Goal: Task Accomplishment & Management: Complete application form

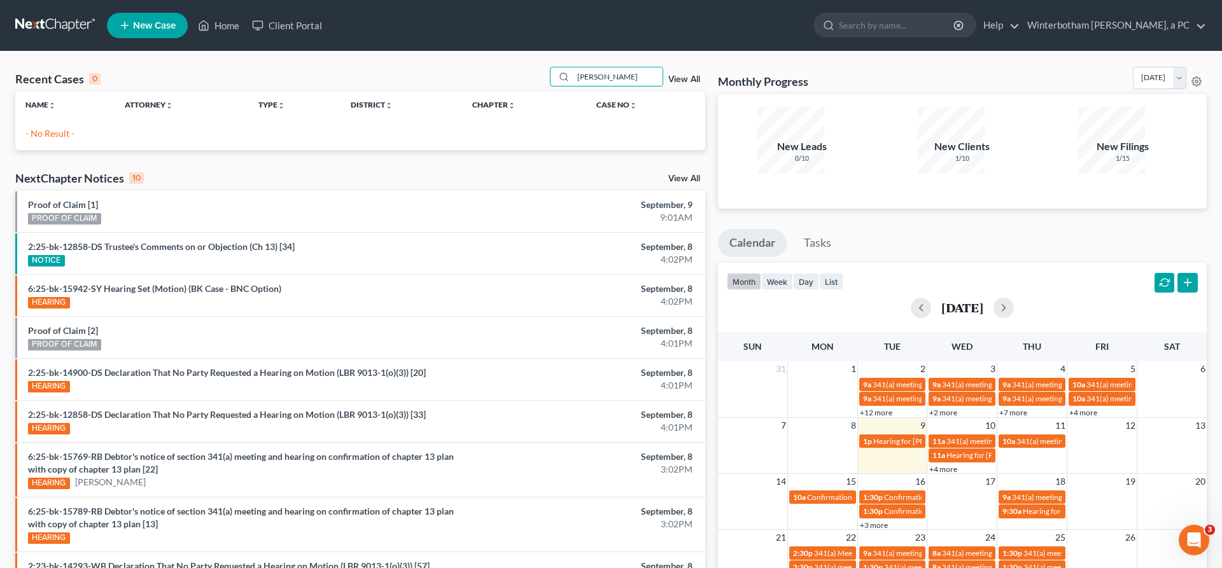
drag, startPoint x: 640, startPoint y: 57, endPoint x: 552, endPoint y: 57, distance: 87.8
click at [574, 67] on input "[PERSON_NAME]" at bounding box center [618, 76] width 89 height 18
type input "cade"
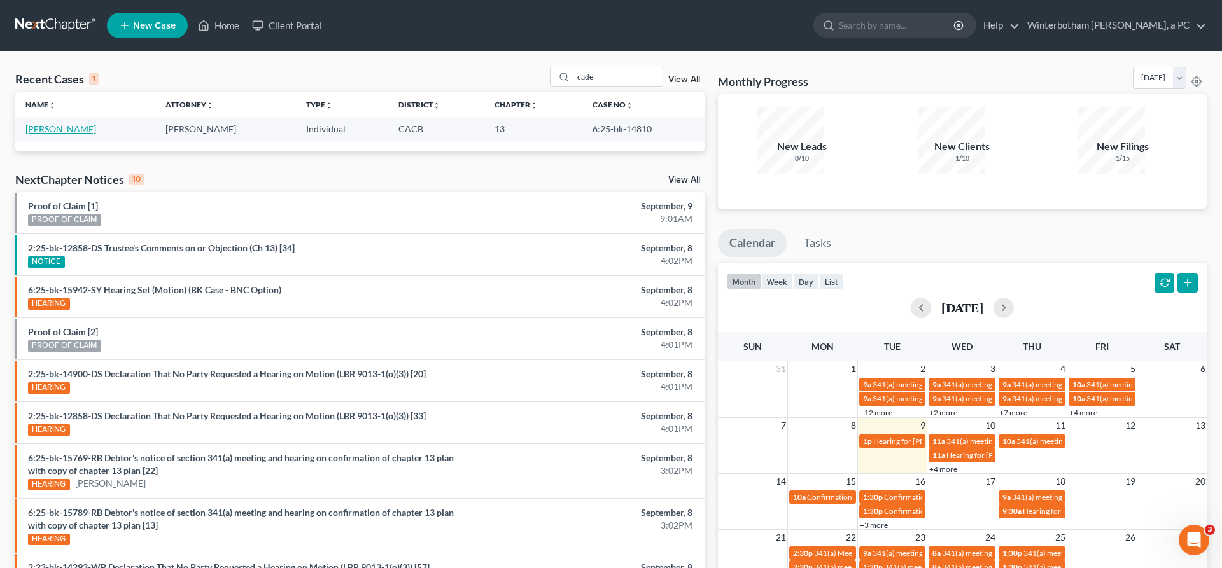
click at [53, 123] on link "[PERSON_NAME]" at bounding box center [60, 128] width 71 height 11
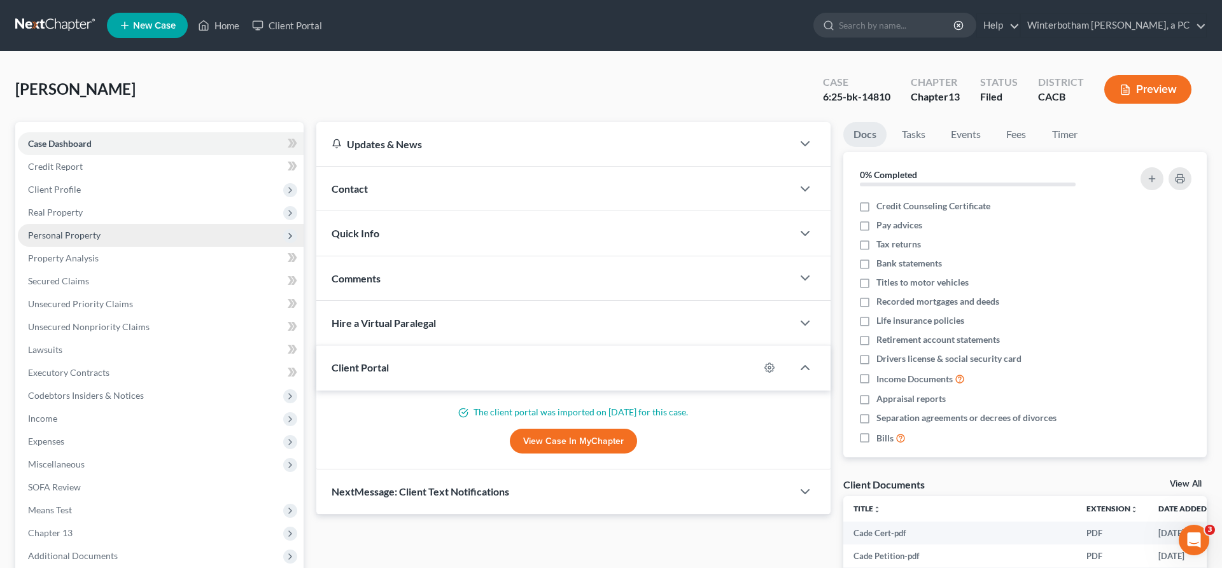
click at [83, 224] on span "Personal Property" at bounding box center [161, 235] width 286 height 23
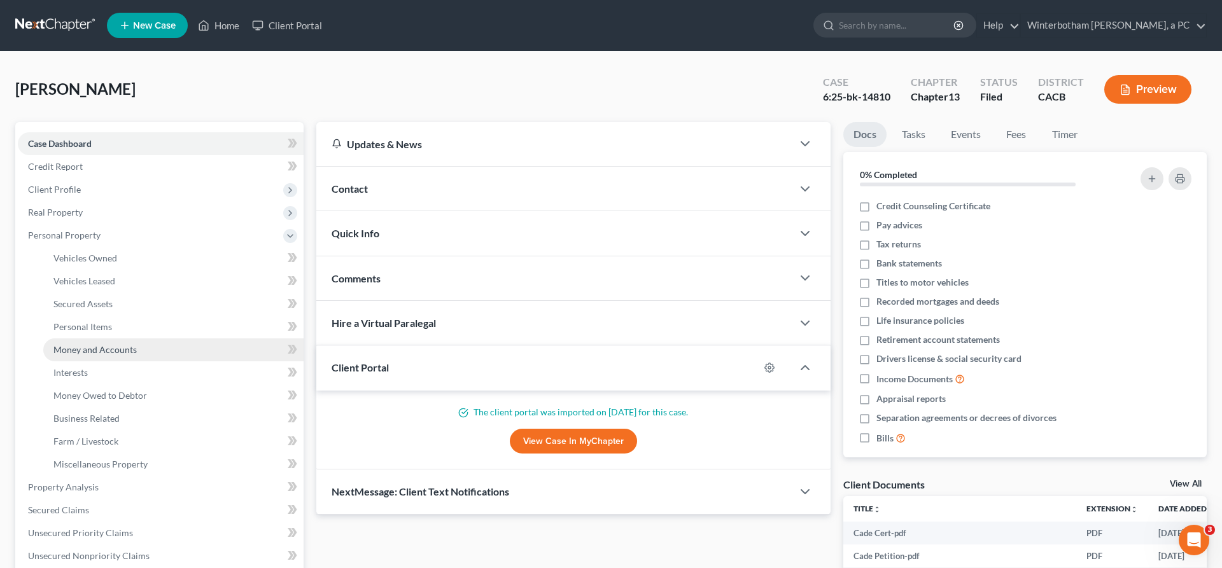
click at [104, 344] on span "Money and Accounts" at bounding box center [94, 349] width 83 height 11
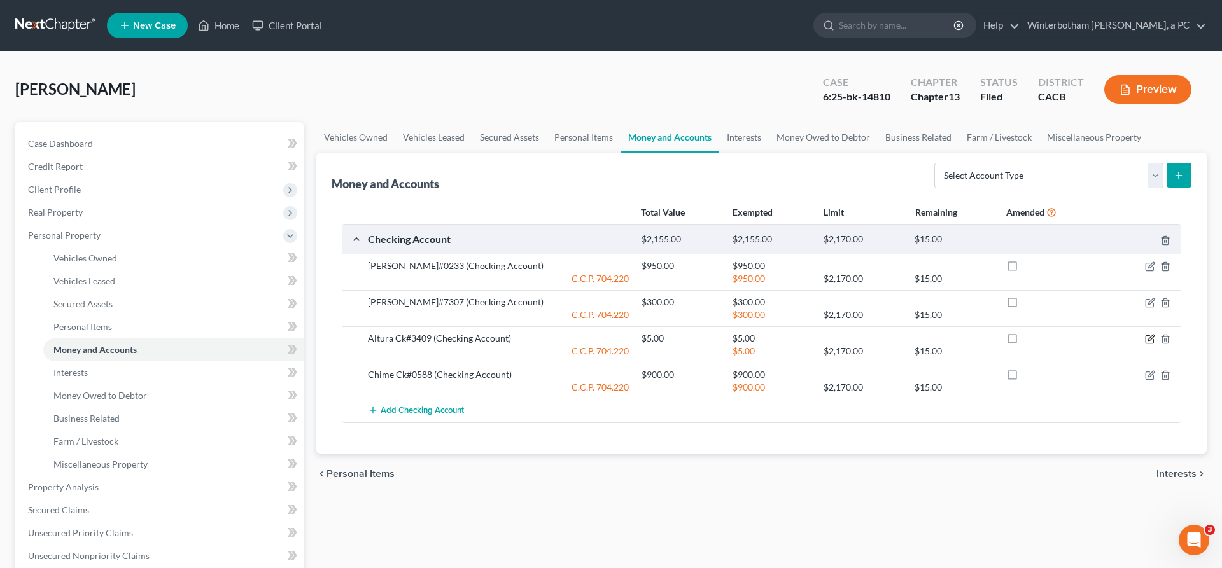
click at [1155, 334] on icon "button" at bounding box center [1150, 339] width 10 height 10
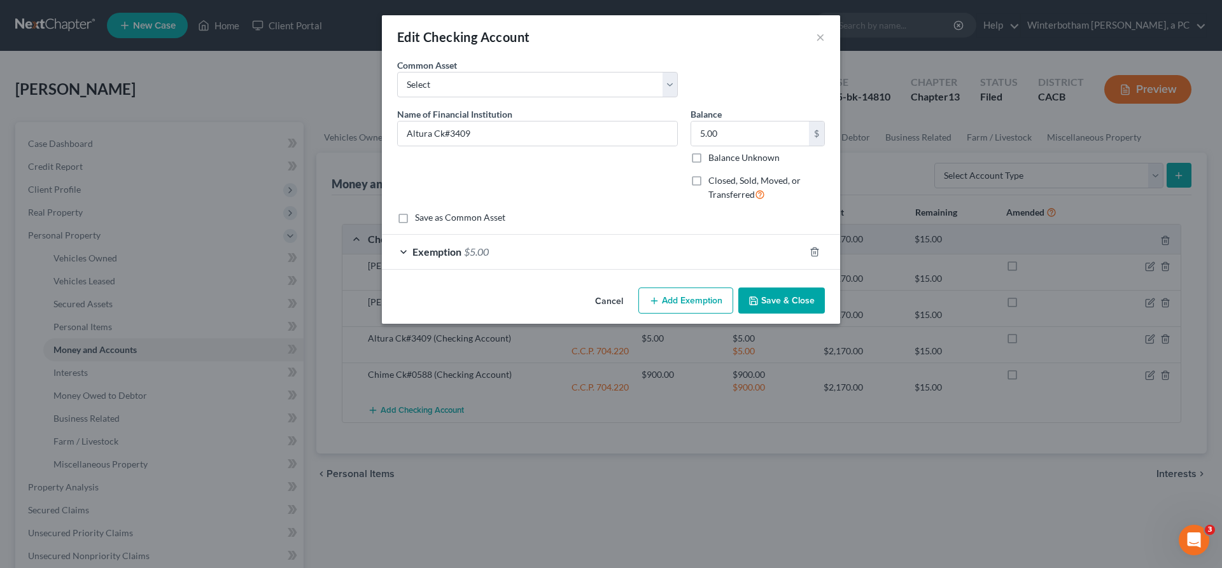
click at [738, 288] on button "Save & Close" at bounding box center [781, 301] width 87 height 27
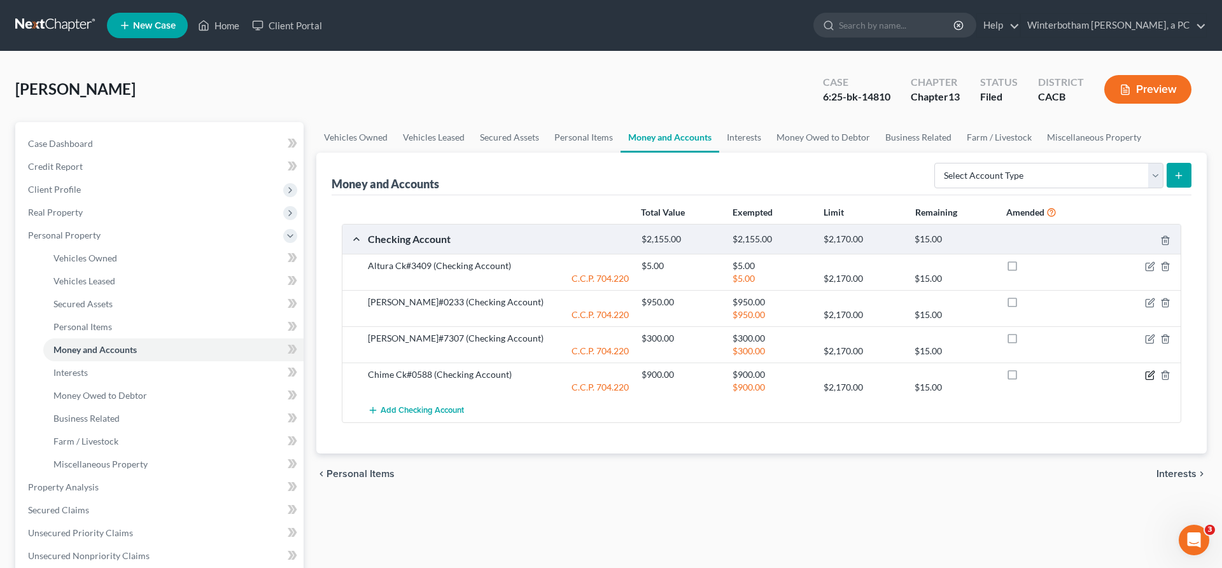
click at [1153, 372] on icon "button" at bounding box center [1150, 376] width 8 height 8
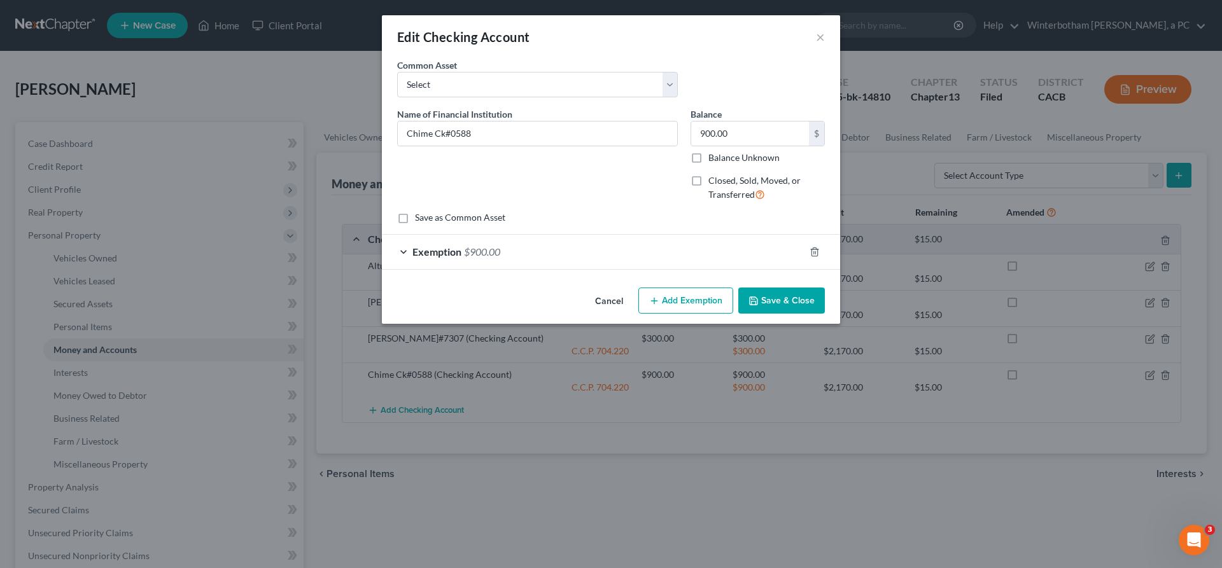
click at [738, 288] on button "Save & Close" at bounding box center [781, 301] width 87 height 27
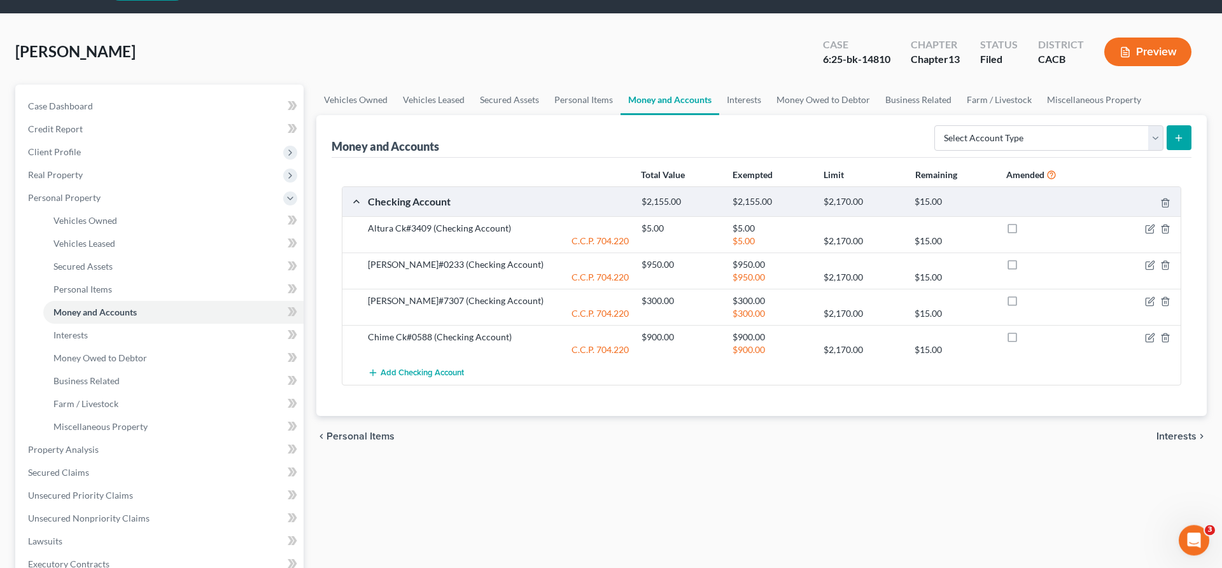
scroll to position [53, 0]
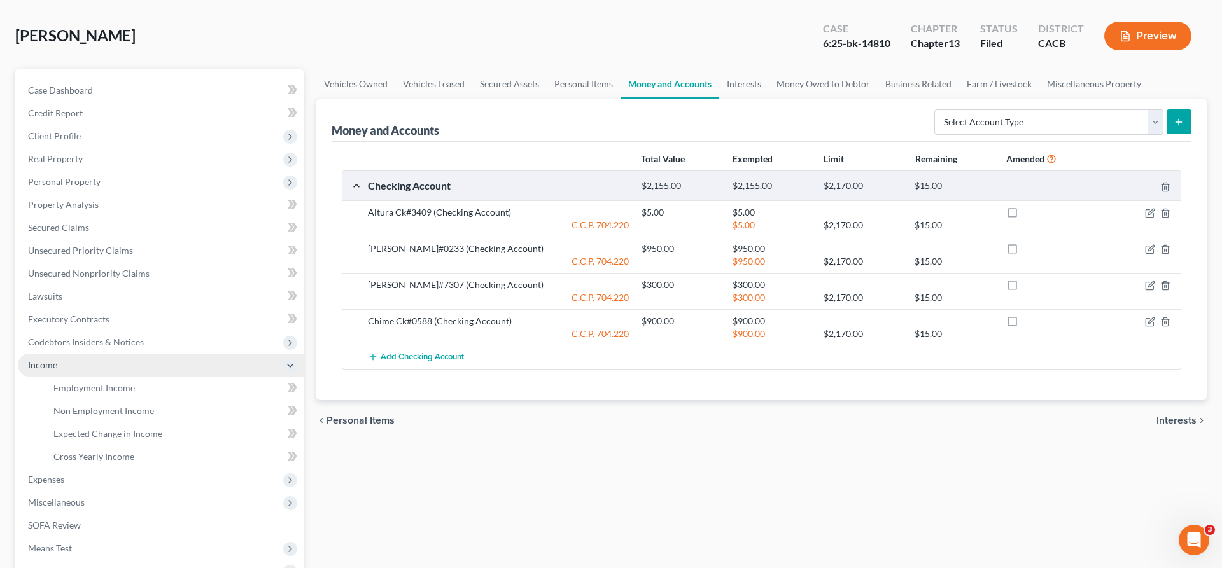
scroll to position [33, 0]
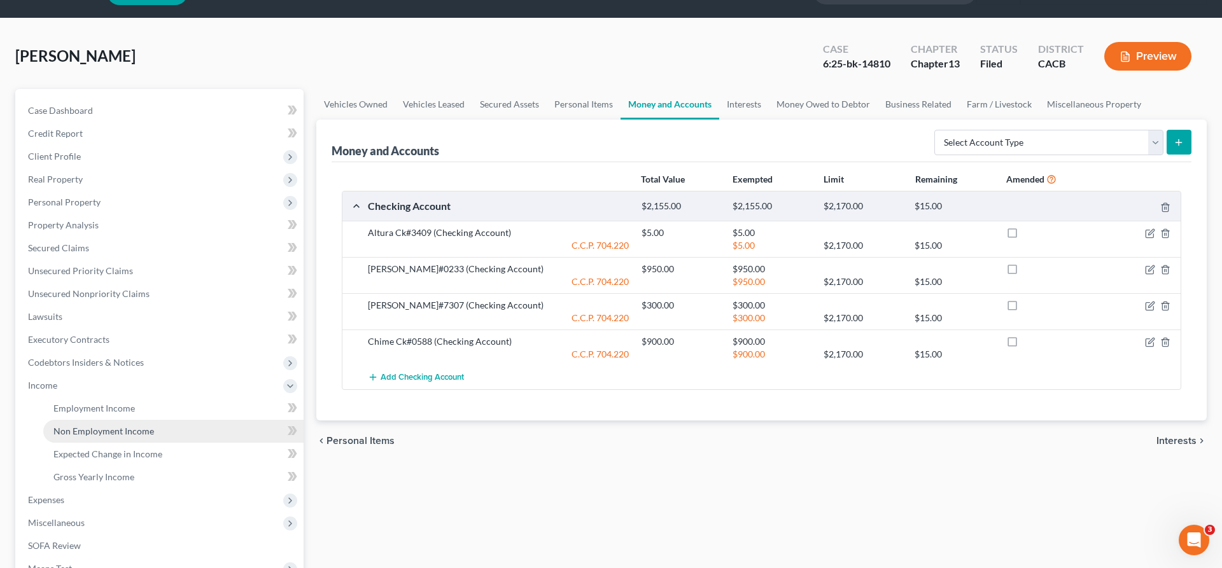
click at [104, 426] on span "Non Employment Income" at bounding box center [103, 431] width 101 height 11
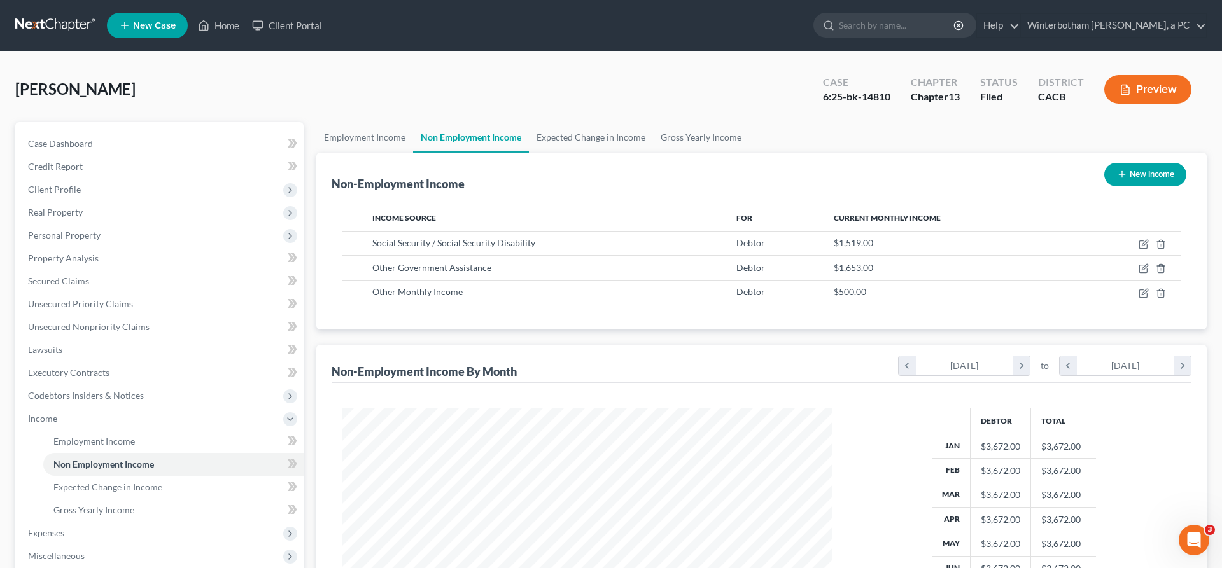
scroll to position [245, 515]
click at [1149, 288] on icon "button" at bounding box center [1144, 293] width 10 height 10
select select "13"
select select "0"
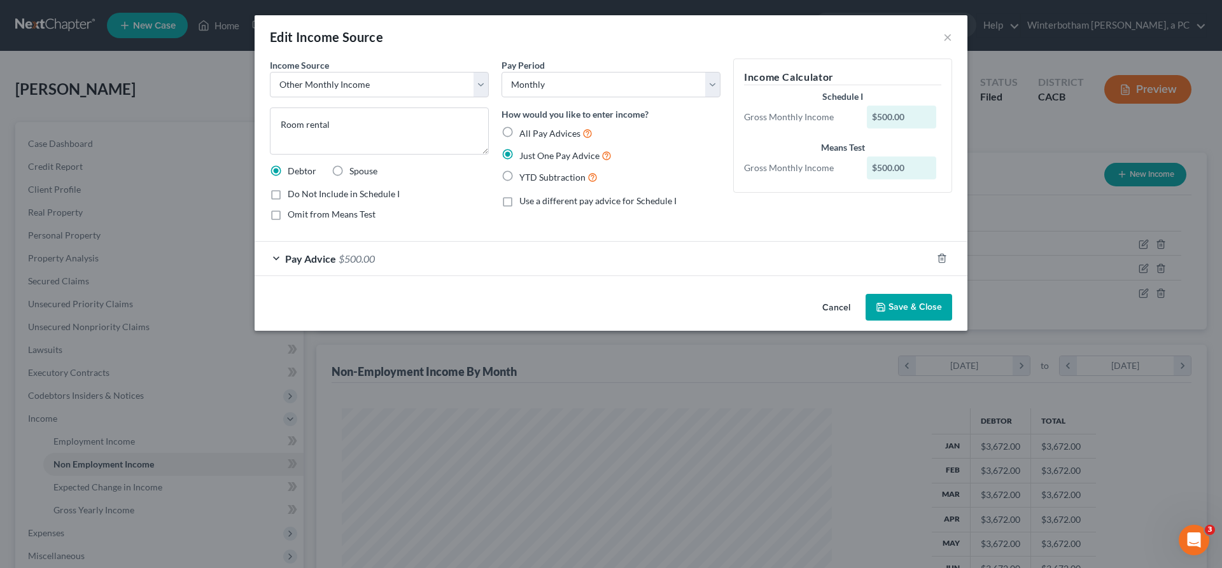
click at [860, 27] on div "Edit Income Source ×" at bounding box center [611, 36] width 713 height 43
click at [943, 29] on button "×" at bounding box center [947, 36] width 9 height 15
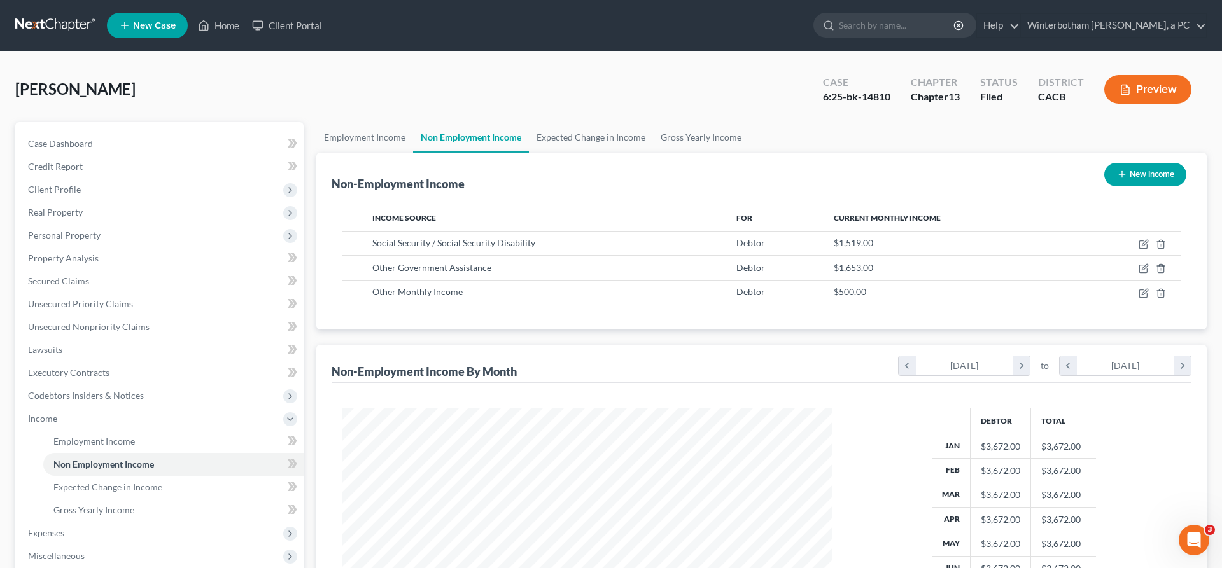
drag, startPoint x: 868, startPoint y: 214, endPoint x: 598, endPoint y: 179, distance: 271.5
click at [826, 256] on td "$1,653.00" at bounding box center [950, 268] width 253 height 24
click at [132, 430] on link "Employment Income" at bounding box center [173, 441] width 260 height 23
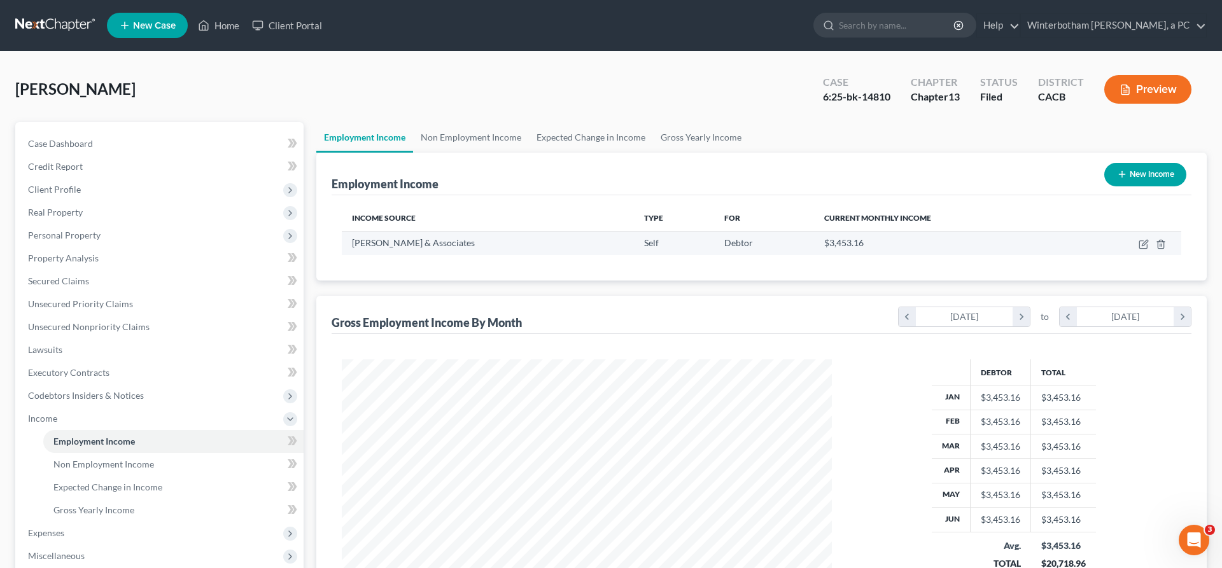
scroll to position [245, 515]
click at [1149, 239] on icon "button" at bounding box center [1144, 244] width 10 height 10
select select "1"
select select "4"
select select "0"
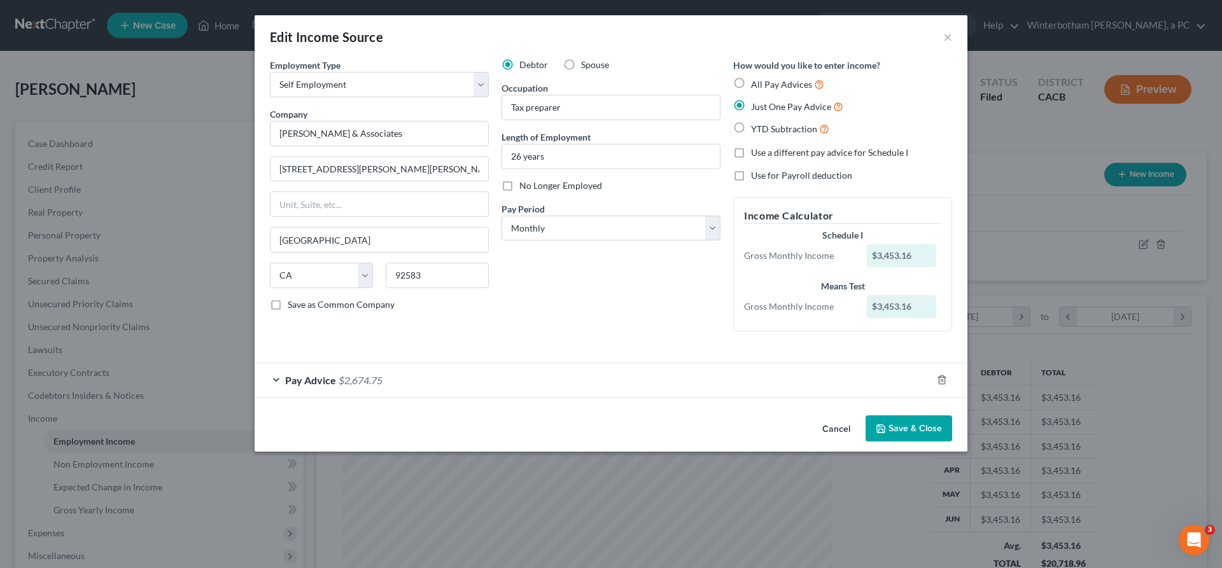
click at [570, 363] on div "Pay Advice $2,674.75" at bounding box center [593, 380] width 677 height 34
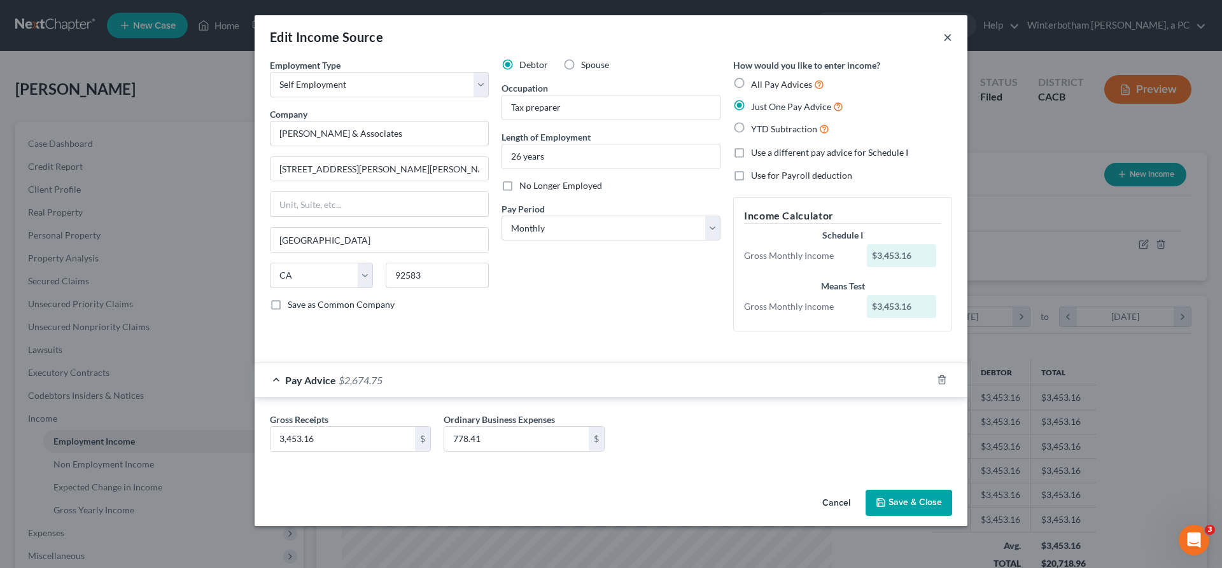
click at [943, 29] on button "×" at bounding box center [947, 36] width 9 height 15
